Goal: Task Accomplishment & Management: Complete application form

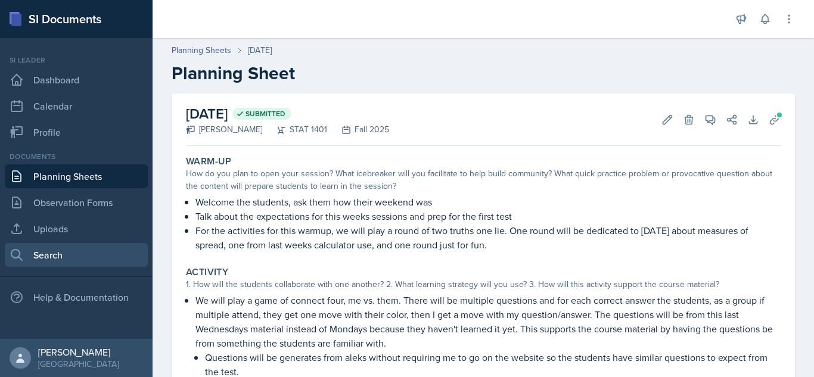
scroll to position [42, 0]
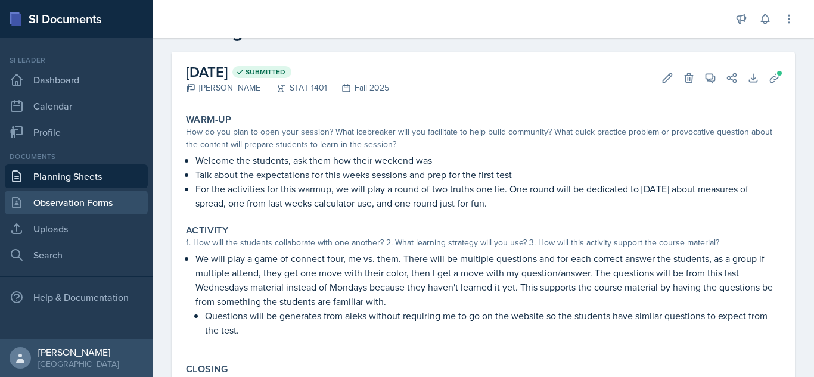
click at [71, 201] on link "Observation Forms" at bounding box center [76, 203] width 143 height 24
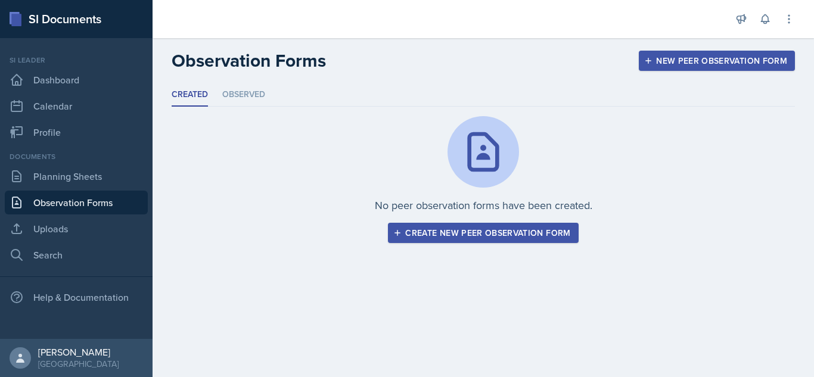
click at [477, 229] on div "Create new peer observation form" at bounding box center [483, 233] width 175 height 10
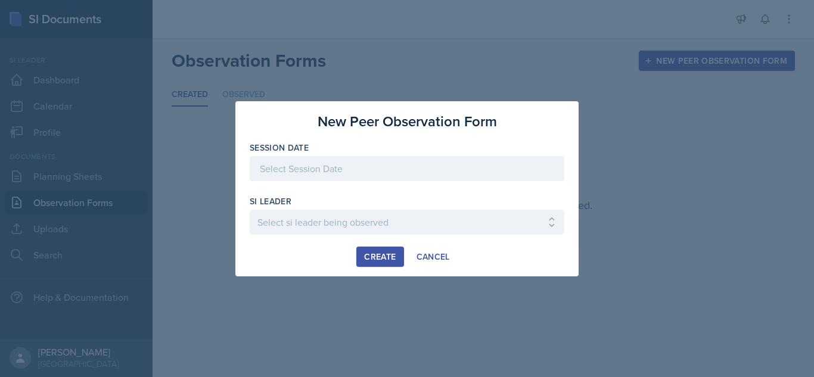
click at [358, 172] on div at bounding box center [407, 168] width 315 height 25
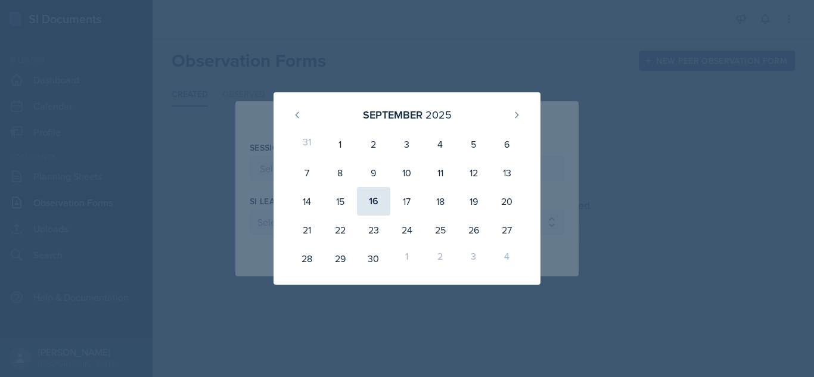
click at [368, 209] on div "16" at bounding box center [373, 201] width 33 height 29
type input "[DATE]"
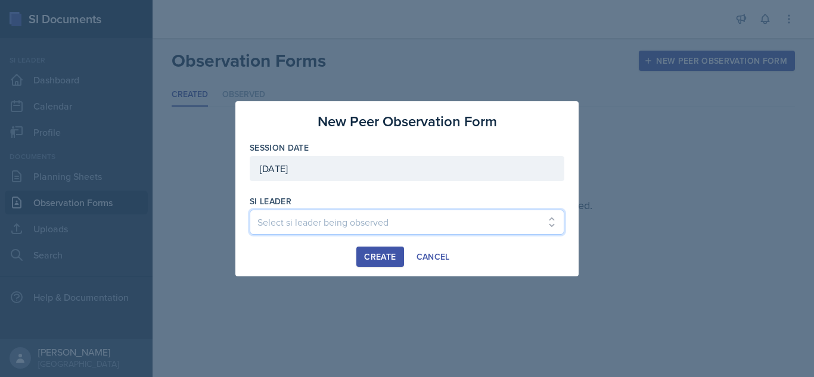
click at [378, 220] on select "Select si leader being observed [PERSON_NAME] / PSYC 2500 / The Phantoms of The…" at bounding box center [407, 222] width 315 height 25
select select "a2aae13e-62a0-4f72-86bd-3f9d91a07923"
click at [250, 210] on select "Select si leader being observed [PERSON_NAME] / PSYC 2500 / The Phantoms of The…" at bounding box center [407, 222] width 315 height 25
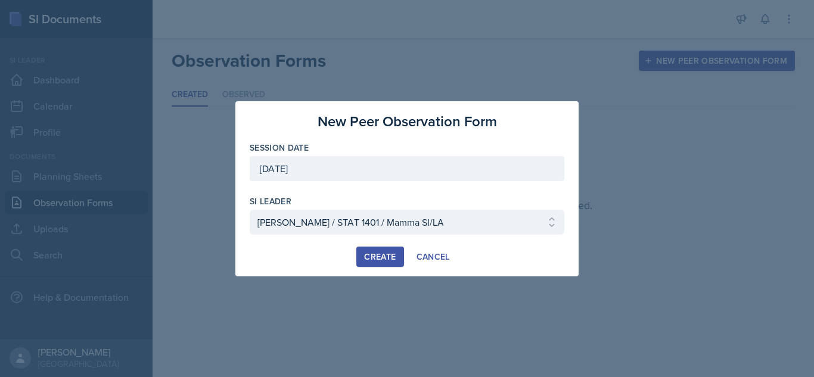
click at [384, 260] on div "Create" at bounding box center [380, 257] width 32 height 10
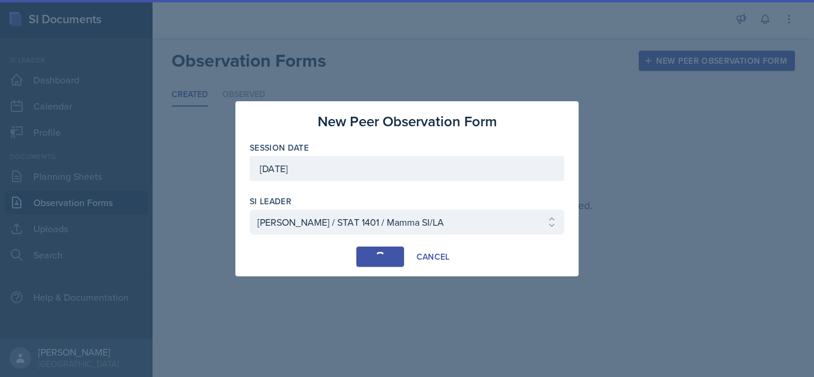
click at [384, 260] on div "button" at bounding box center [380, 257] width 10 height 10
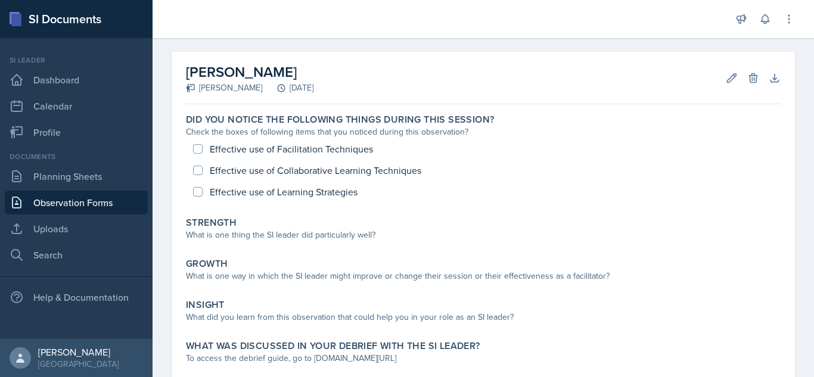
scroll to position [43, 0]
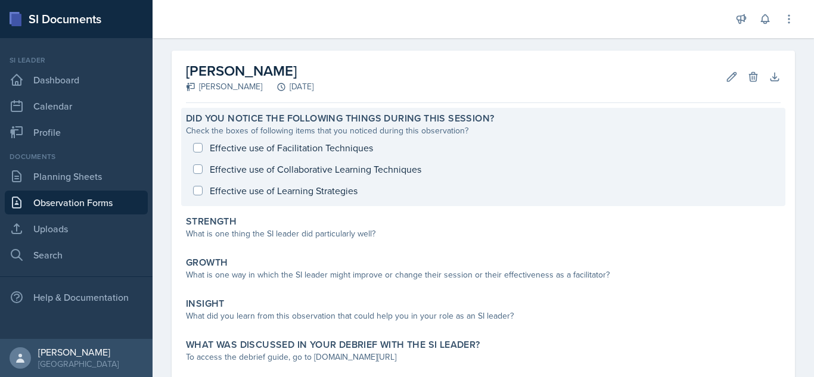
click at [198, 146] on div "Effective use of Facilitation Techniques Effective use of Collaborative Learnin…" at bounding box center [483, 169] width 595 height 64
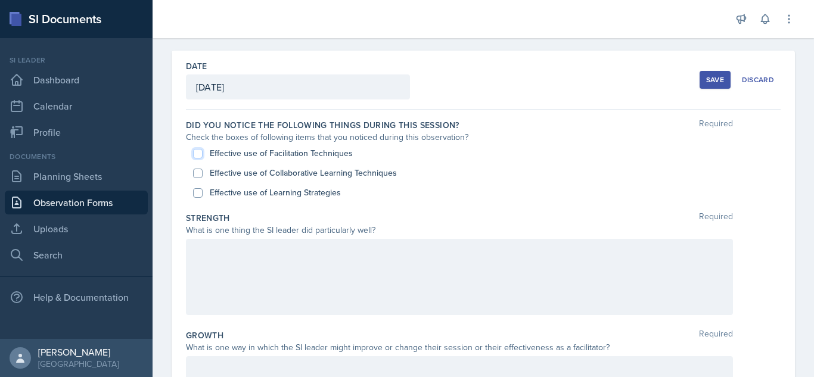
click at [197, 157] on input "Effective use of Facilitation Techniques" at bounding box center [198, 154] width 10 height 10
checkbox input "true"
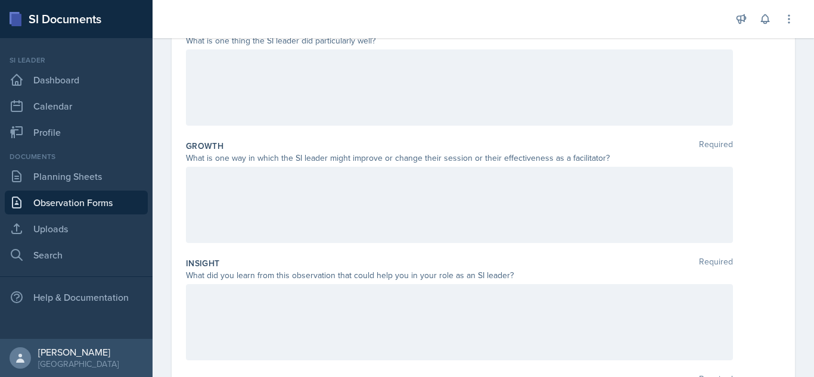
scroll to position [225, 0]
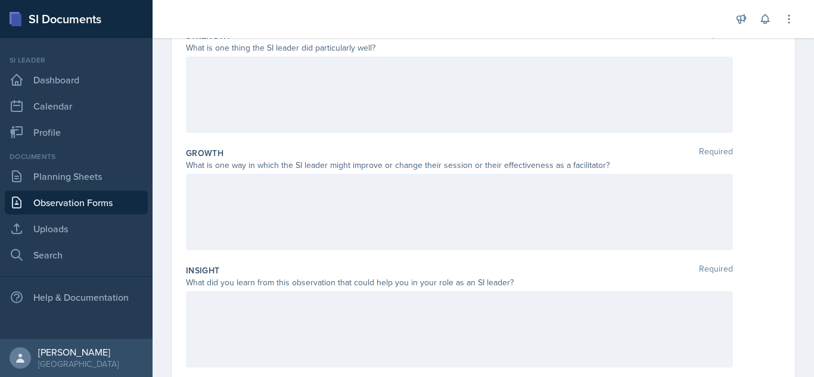
click at [322, 306] on p at bounding box center [459, 304] width 527 height 14
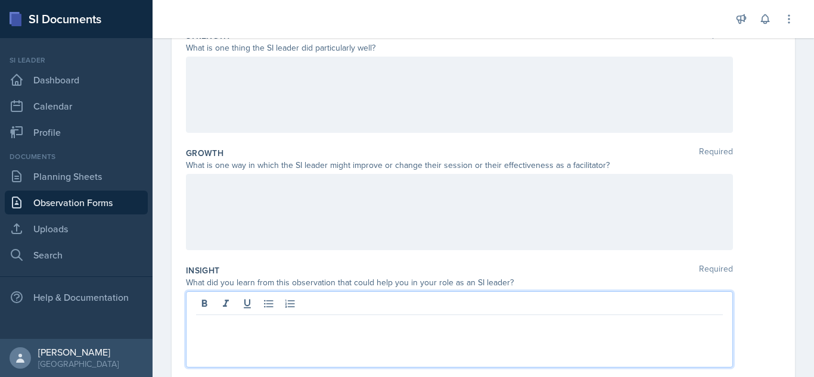
scroll to position [246, 0]
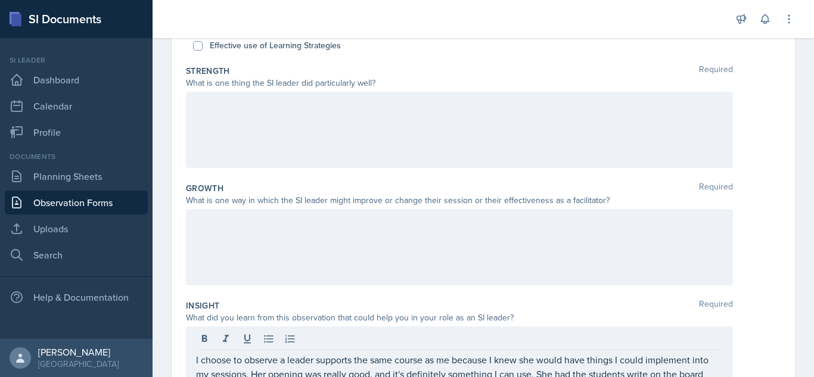
click at [293, 238] on div at bounding box center [459, 247] width 547 height 76
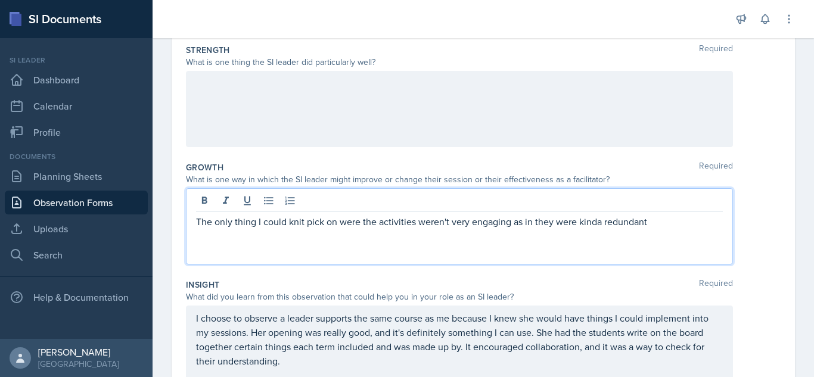
click at [601, 223] on p "The only thing I could knit pick on were the activities weren't very engaging a…" at bounding box center [459, 222] width 527 height 14
click at [654, 220] on p "The only thing I could knit pick on were the activities weren't very engaging a…" at bounding box center [459, 222] width 527 height 14
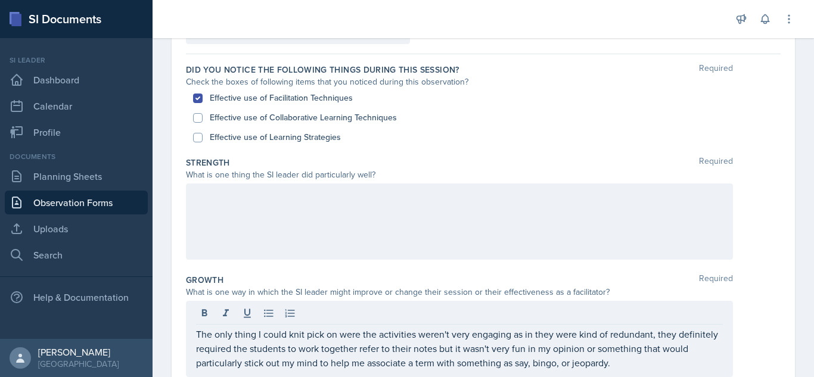
scroll to position [119, 0]
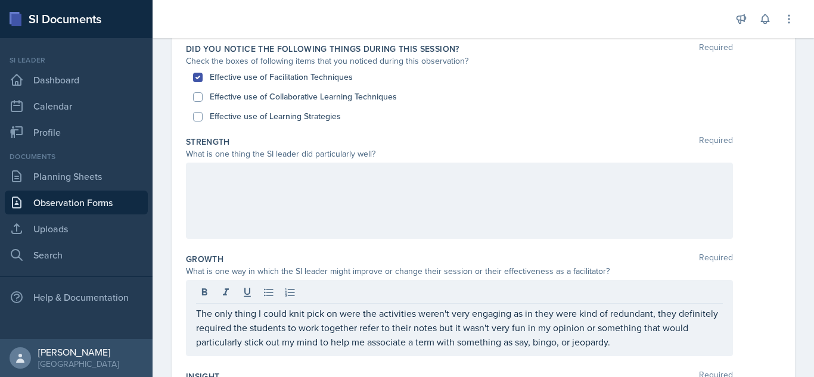
click at [546, 182] on p at bounding box center [459, 175] width 527 height 14
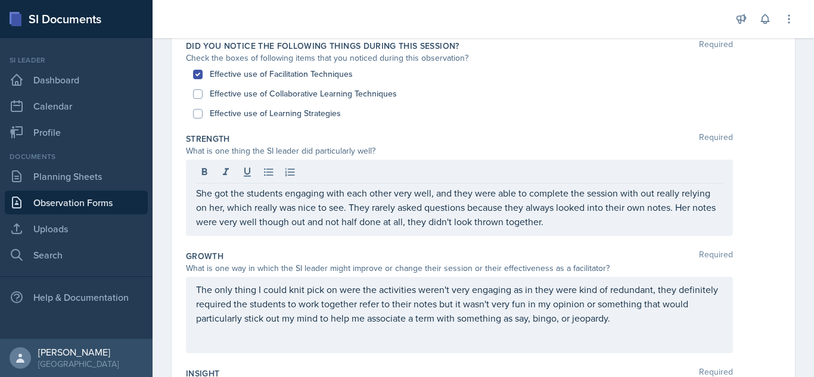
scroll to position [113, 0]
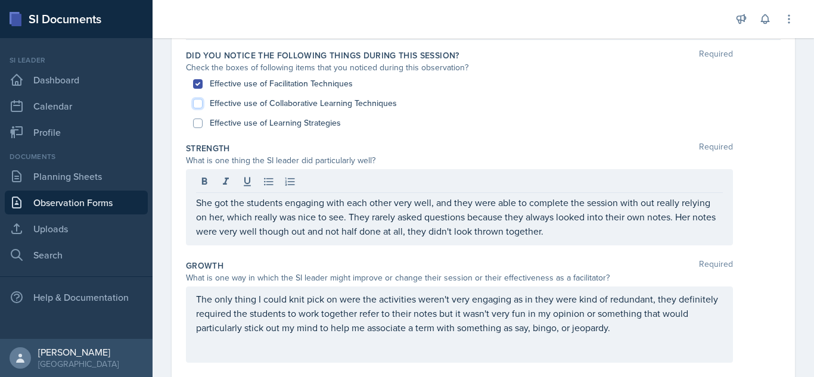
click at [196, 103] on input "Effective use of Collaborative Learning Techniques" at bounding box center [198, 104] width 10 height 10
checkbox input "true"
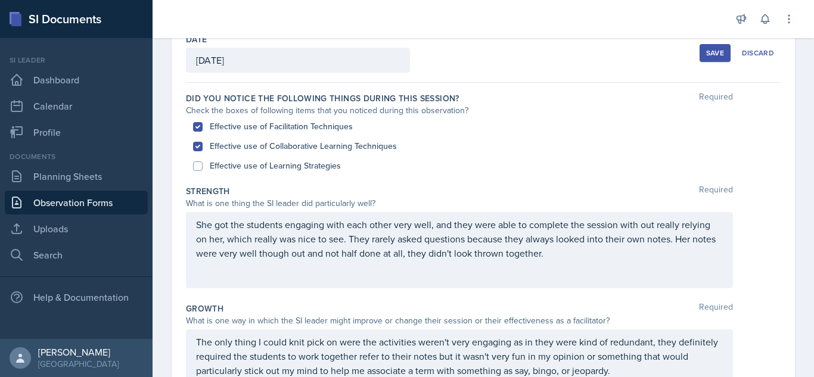
scroll to position [68, 0]
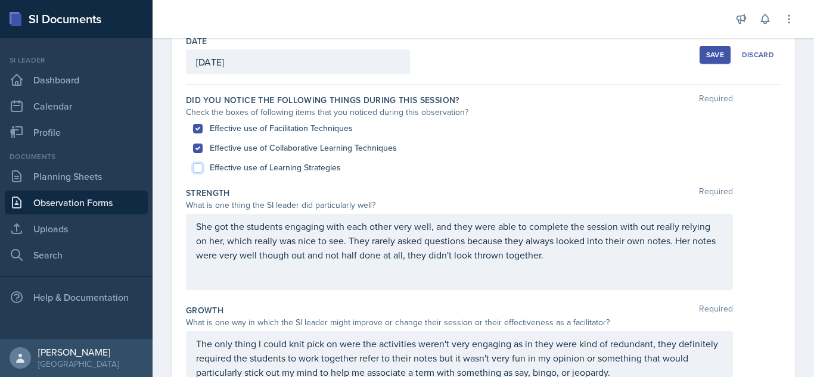
click at [197, 171] on input "Effective use of Learning Strategies" at bounding box center [198, 168] width 10 height 10
checkbox input "true"
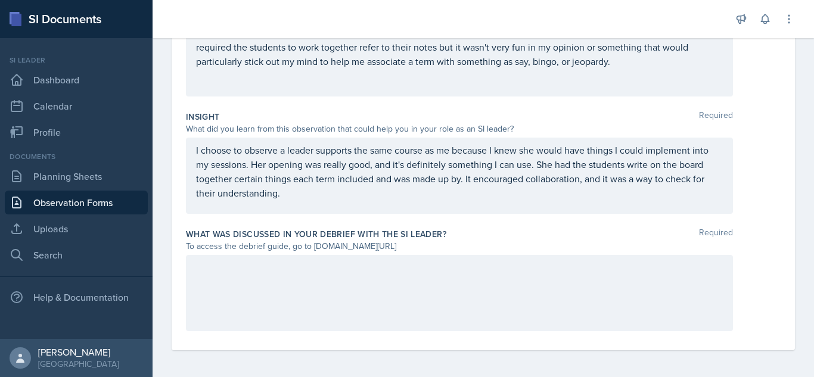
scroll to position [381, 0]
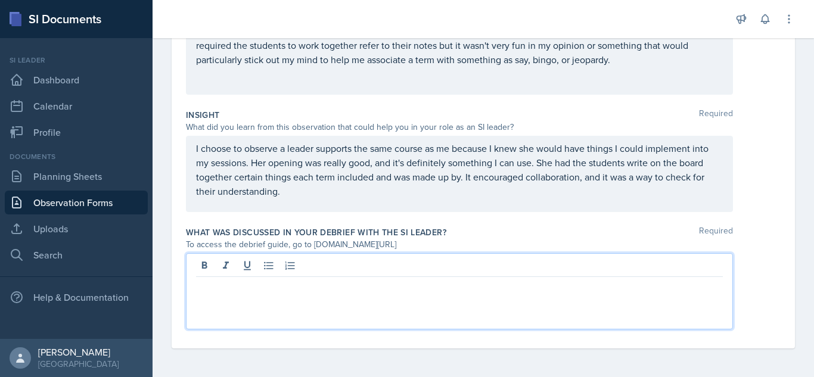
click at [377, 268] on div at bounding box center [459, 291] width 547 height 76
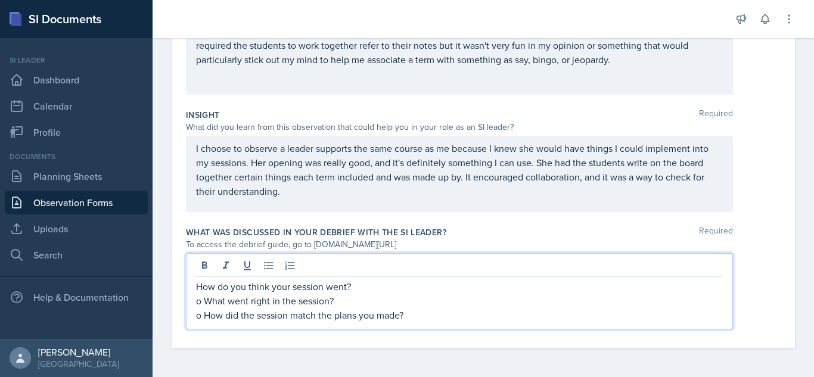
click at [203, 303] on p "o What went right in the session?" at bounding box center [459, 301] width 527 height 14
click at [352, 288] on p "How do you think your session went?" at bounding box center [459, 286] width 527 height 14
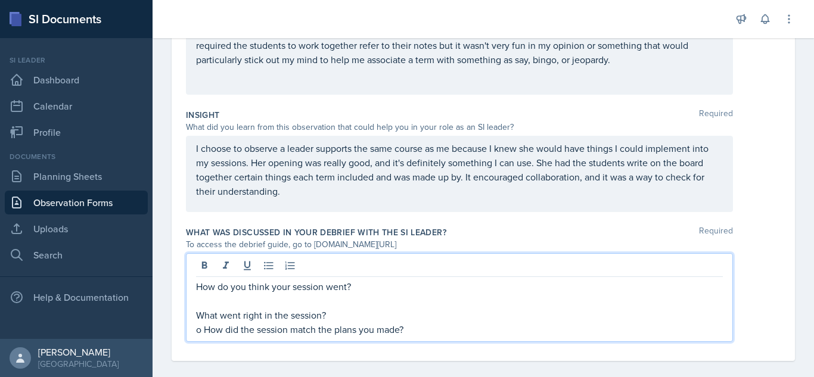
click at [195, 285] on div "How do you think your session went? What went right in the session? o How did t…" at bounding box center [459, 297] width 547 height 89
click at [201, 286] on p "How do you think your session went?" at bounding box center [459, 286] width 527 height 14
click at [356, 286] on p ""How do you think your session went?" at bounding box center [459, 286] width 527 height 14
click at [199, 315] on p "What went right in the session?" at bounding box center [459, 315] width 527 height 14
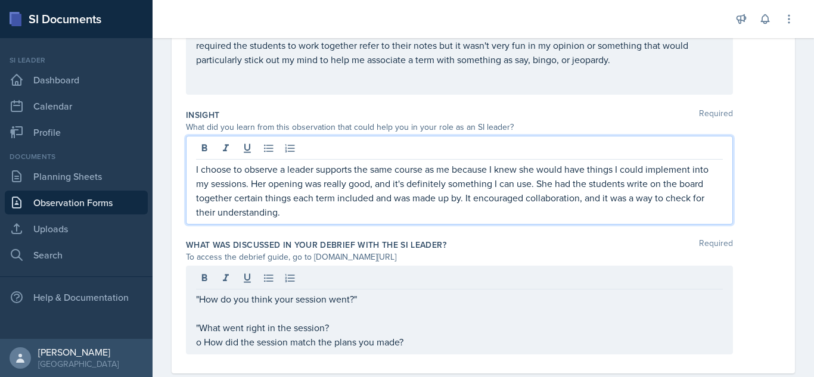
scroll to position [393, 0]
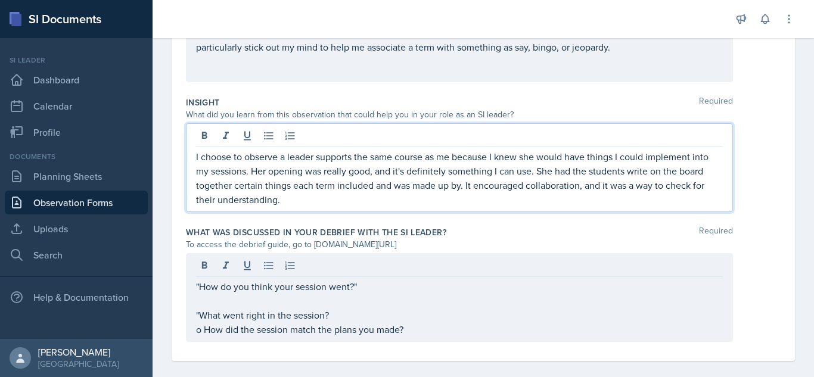
click at [216, 147] on div "I choose to observe a leader supports the same course as me because I knew she …" at bounding box center [459, 167] width 547 height 89
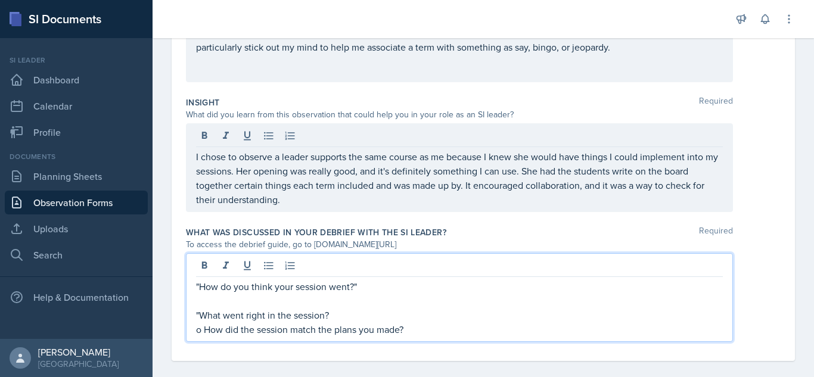
click at [332, 293] on div ""How do you think your session went?" "What went right in the session? o How di…" at bounding box center [459, 307] width 527 height 57
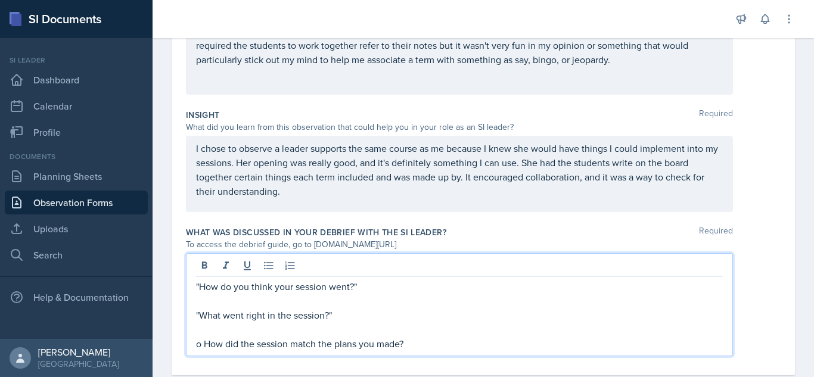
click at [206, 345] on p "o How did the session match the plans you made?" at bounding box center [459, 344] width 527 height 14
click at [402, 340] on p ""How did the session match the plans you made?" at bounding box center [459, 344] width 527 height 14
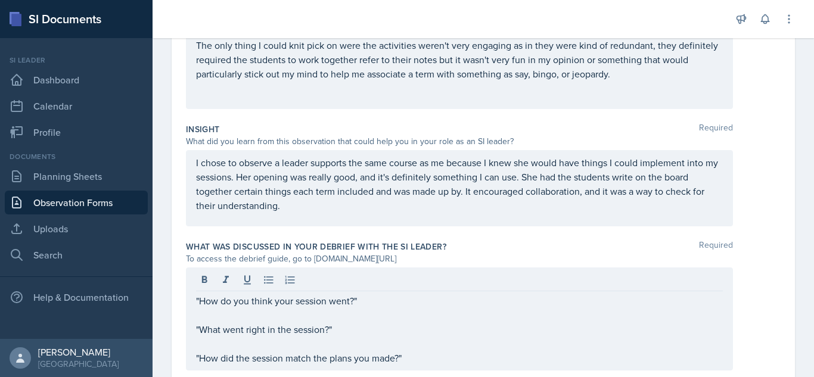
scroll to position [365, 0]
click at [647, 79] on p "The only thing I could knit pick on were the activities weren't very engaging a…" at bounding box center [459, 60] width 527 height 43
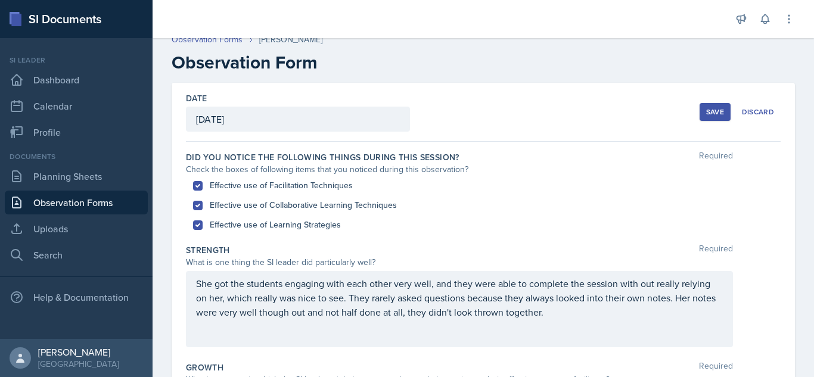
scroll to position [0, 0]
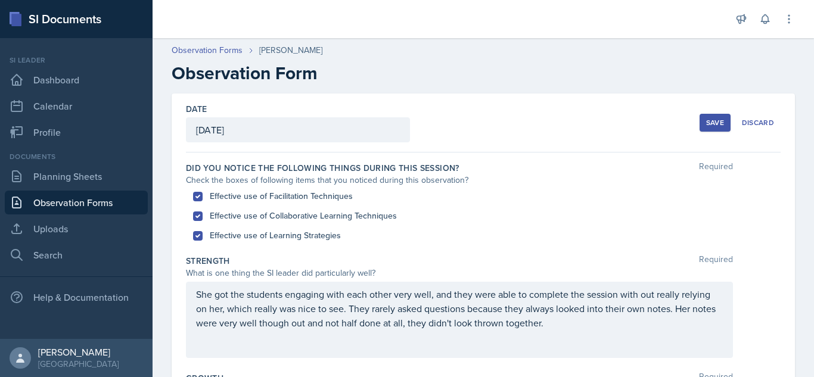
click at [706, 122] on div "Save" at bounding box center [715, 123] width 18 height 10
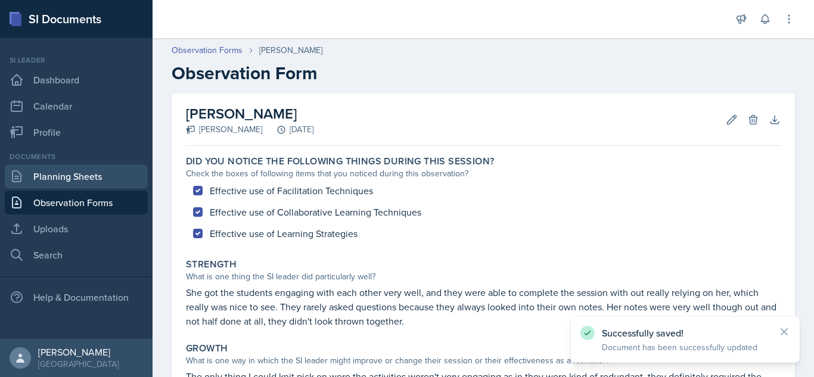
click at [82, 181] on link "Planning Sheets" at bounding box center [76, 176] width 143 height 24
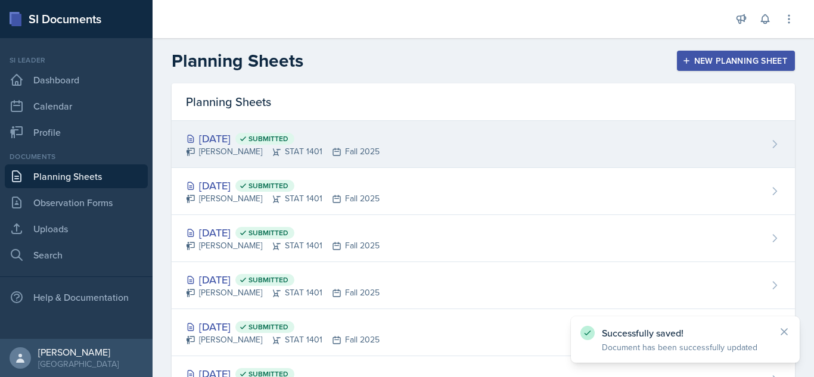
click at [433, 155] on div "[DATE] Submitted [PERSON_NAME] STAT 1401 Fall 2025" at bounding box center [483, 144] width 623 height 47
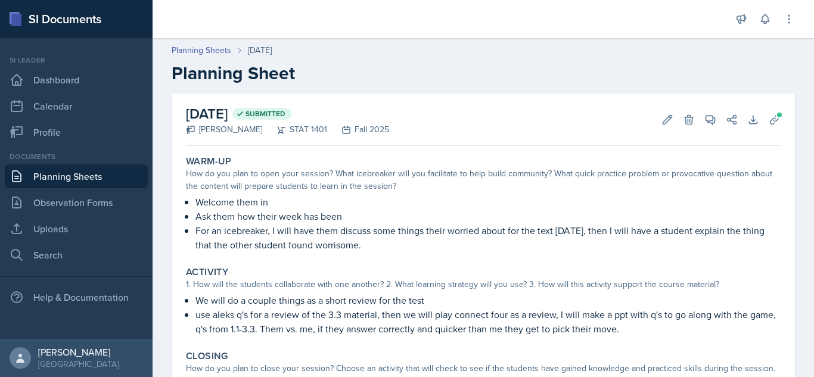
click at [572, 241] on p "For an icebreaker, I will have them discuss some things their worried about for…" at bounding box center [487, 237] width 585 height 29
click at [103, 201] on link "Observation Forms" at bounding box center [76, 203] width 143 height 24
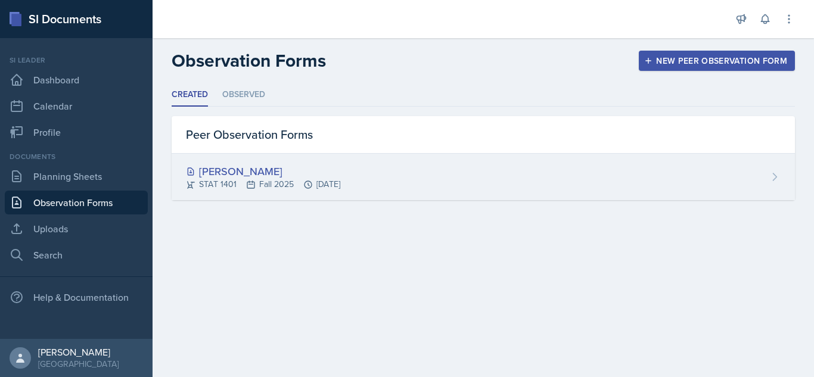
click at [428, 169] on div "[PERSON_NAME] STAT 1401 Fall 2025 [DATE]" at bounding box center [483, 177] width 623 height 46
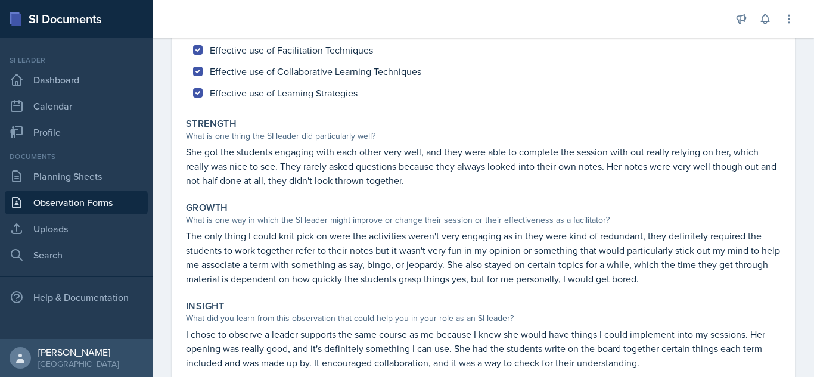
scroll to position [324, 0]
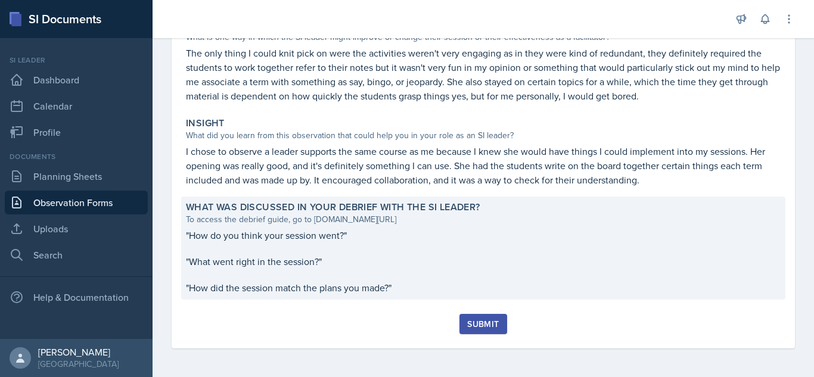
click at [410, 248] on p at bounding box center [483, 249] width 595 height 12
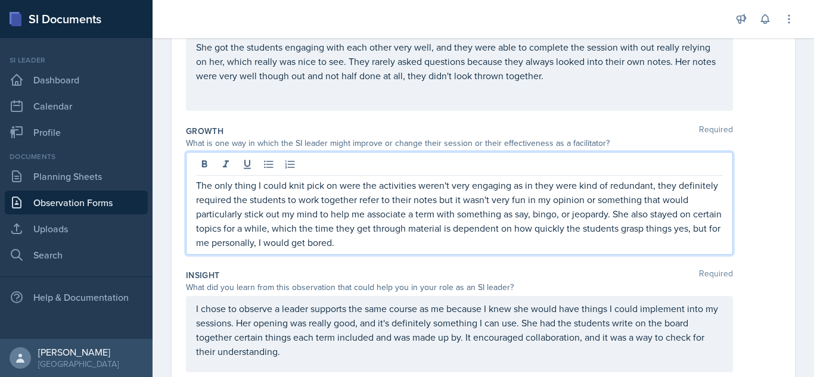
scroll to position [268, 0]
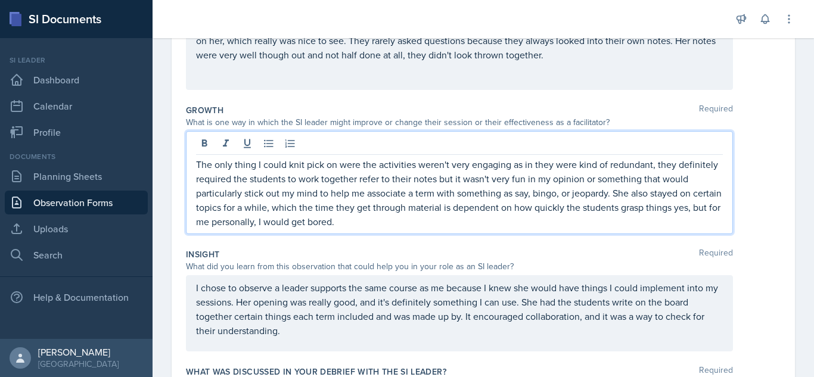
click at [462, 227] on p "The only thing I could knit pick on were the activities weren't very engaging a…" at bounding box center [459, 193] width 527 height 72
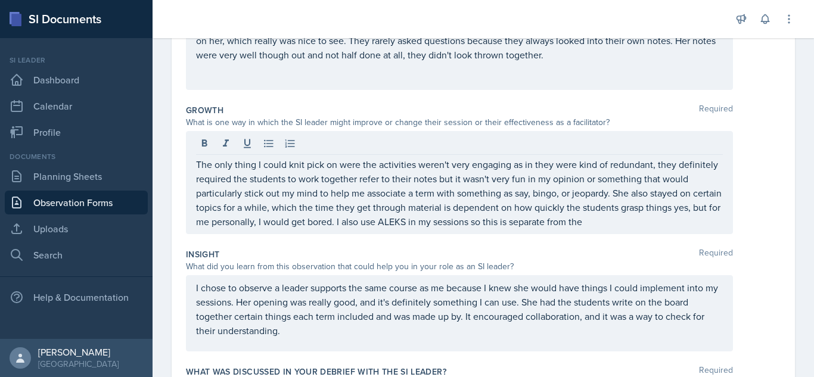
scroll to position [414, 0]
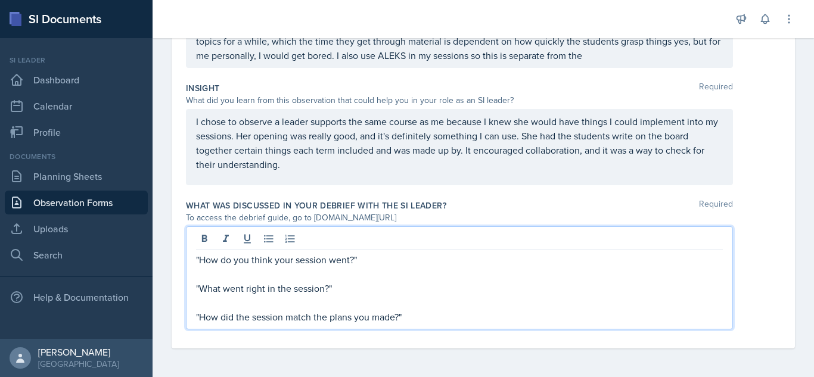
click at [369, 261] on p ""How do you think your session went?"" at bounding box center [459, 260] width 527 height 14
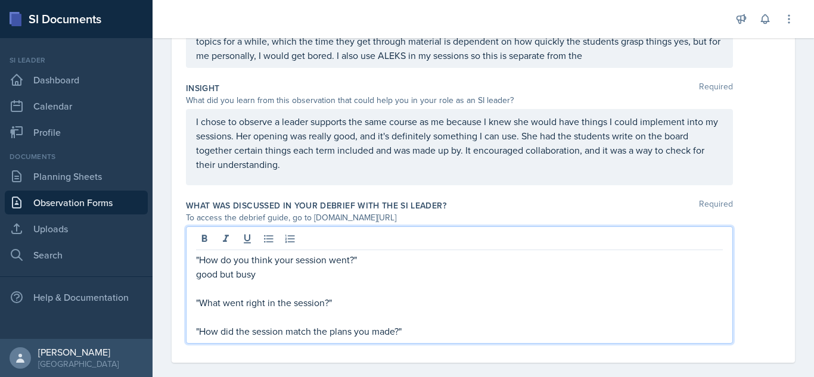
click at [197, 275] on p "good but busy" at bounding box center [459, 274] width 527 height 14
click at [259, 276] on p ""good but busy" at bounding box center [459, 274] width 527 height 14
click at [279, 318] on p at bounding box center [459, 317] width 527 height 14
click at [412, 333] on p ""How did the session match the plans you made?"" at bounding box center [459, 331] width 527 height 14
